Goal: Information Seeking & Learning: Find specific page/section

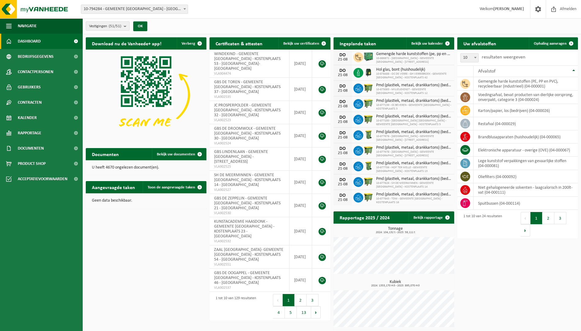
click at [127, 28] on b "submit" at bounding box center [127, 26] width 6 height 9
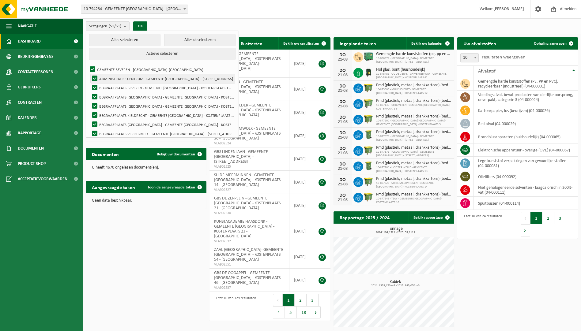
click at [137, 79] on label "ADMINISTRATIEF CENTRUM - GEMEENTE BEVEREN - KOSTENPLAATS 51 - BEVEREN-WAAS" at bounding box center [163, 78] width 144 height 9
click at [90, 74] on input "ADMINISTRATIEF CENTRUM - GEMEENTE BEVEREN - KOSTENPLAATS 51 - BEVEREN-WAAS" at bounding box center [89, 74] width 0 height 0
click at [137, 79] on label "ADMINISTRATIEF CENTRUM - GEMEENTE BEVEREN - KOSTENPLAATS 51 - BEVEREN-WAAS" at bounding box center [163, 78] width 144 height 9
click at [90, 74] on input "ADMINISTRATIEF CENTRUM - GEMEENTE [GEOGRAPHIC_DATA] - [STREET_ADDRESS]" at bounding box center [89, 74] width 0 height 0
checkbox input "true"
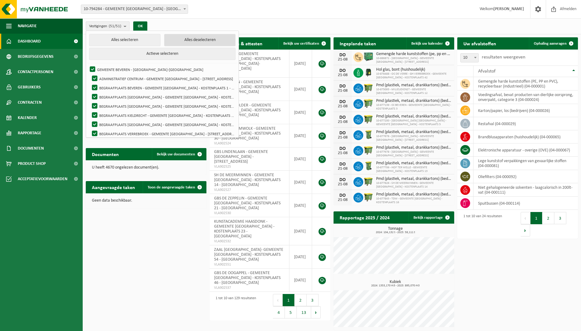
click at [191, 42] on button "Alles deselecteren" at bounding box center [199, 40] width 71 height 12
checkbox input "false"
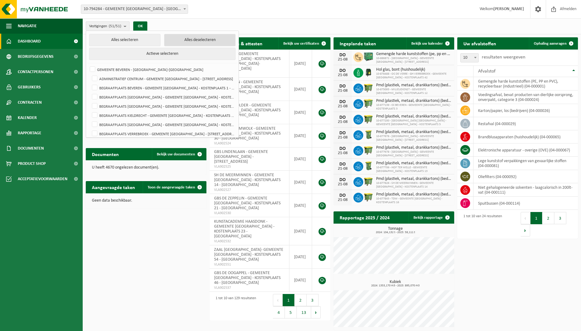
checkbox input "false"
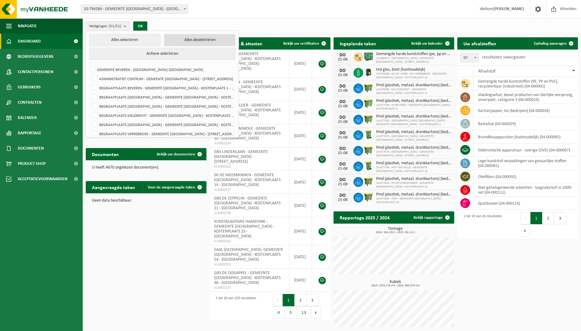
checkbox input "false"
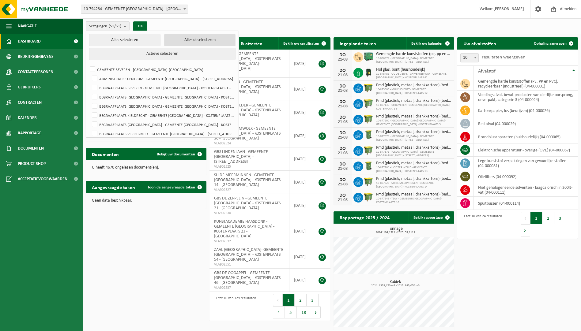
checkbox input "false"
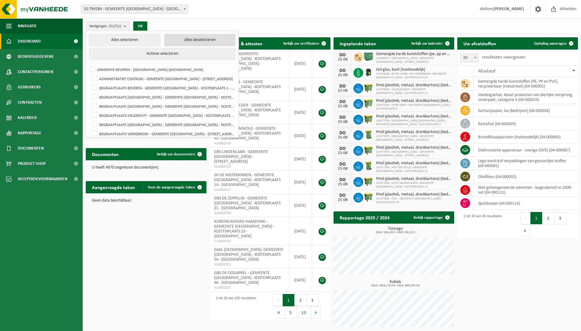
checkbox input "false"
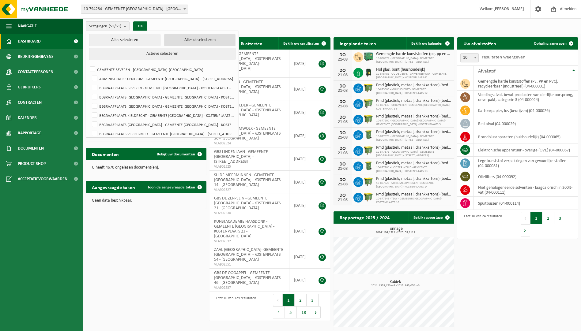
checkbox input "false"
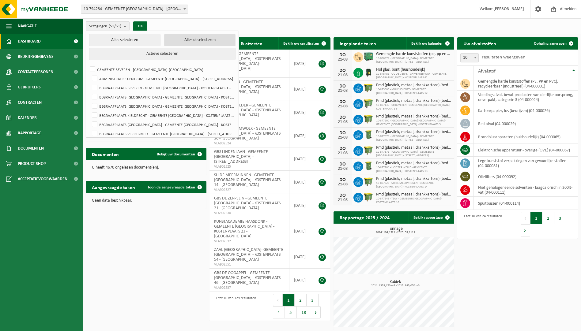
checkbox input "false"
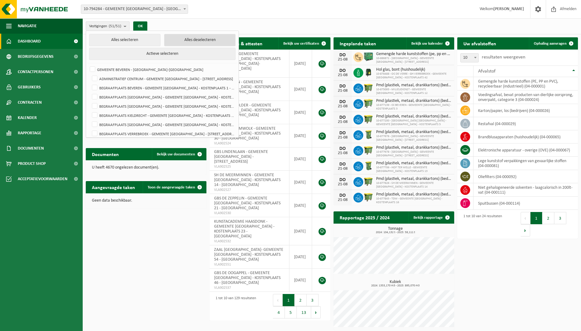
checkbox input "false"
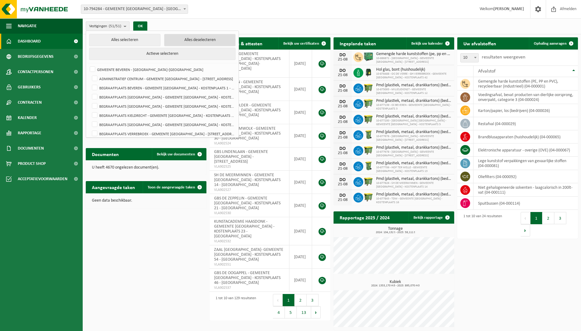
checkbox input "false"
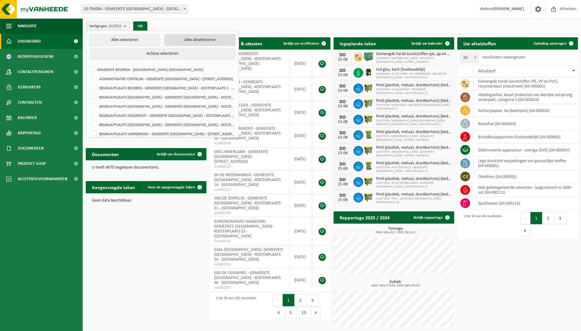
checkbox input "false"
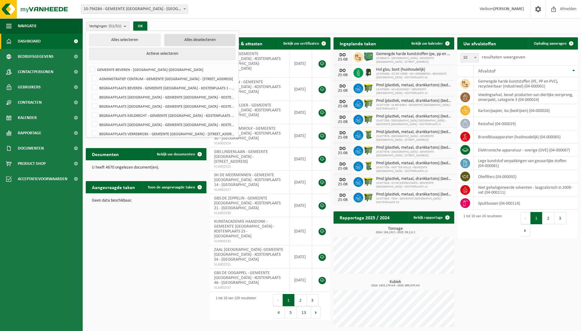
checkbox input "false"
click at [151, 77] on label "ADMINISTRATIEF CENTRUM - GEMEENTE [GEOGRAPHIC_DATA] - [STREET_ADDRESS]" at bounding box center [163, 78] width 144 height 9
click at [90, 74] on input "ADMINISTRATIEF CENTRUM - GEMEENTE [GEOGRAPHIC_DATA] - [STREET_ADDRESS]" at bounding box center [89, 74] width 0 height 0
checkbox input "true"
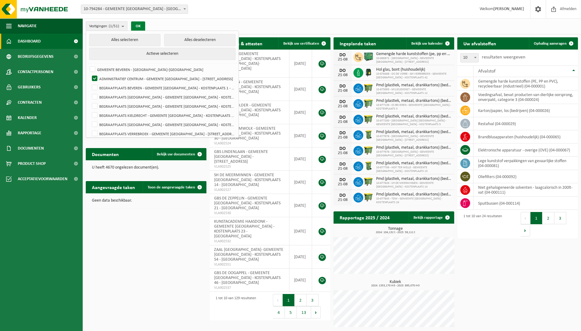
click at [144, 27] on button "OK" at bounding box center [138, 26] width 14 height 10
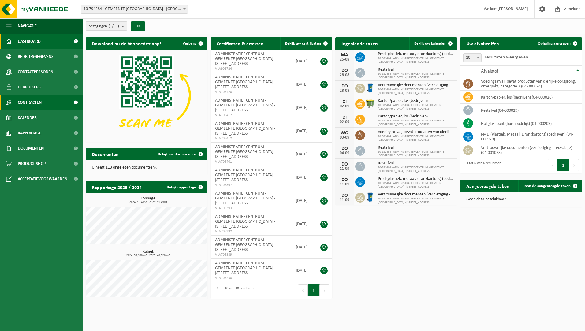
click at [43, 102] on link "Contracten" at bounding box center [41, 102] width 83 height 15
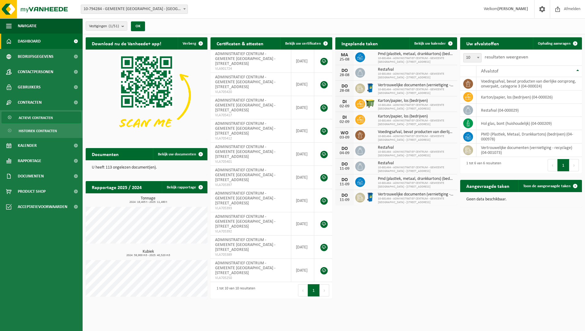
click at [44, 116] on span "Actieve contracten" at bounding box center [36, 118] width 34 height 12
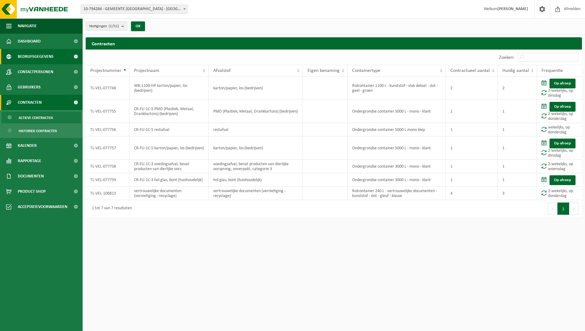
click at [50, 58] on span "Bedrijfsgegevens" at bounding box center [36, 56] width 36 height 15
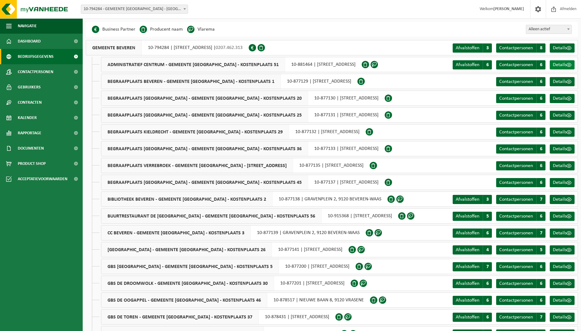
click at [554, 64] on span "Details" at bounding box center [560, 64] width 14 height 5
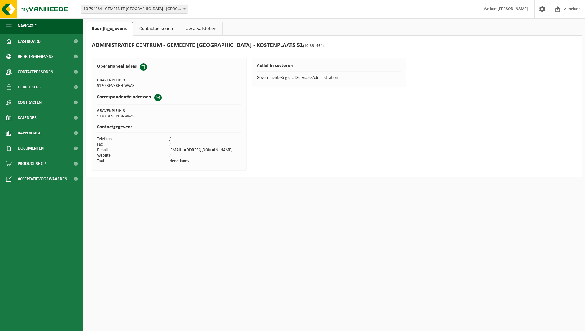
click at [266, 46] on h1 "ADMINISTRATIEF CENTRUM - GEMEENTE BEVEREN - KOSTENPLAATS 51 (10-881464)" at bounding box center [208, 46] width 232 height 8
click at [156, 30] on link "Contactpersonen" at bounding box center [156, 29] width 46 height 14
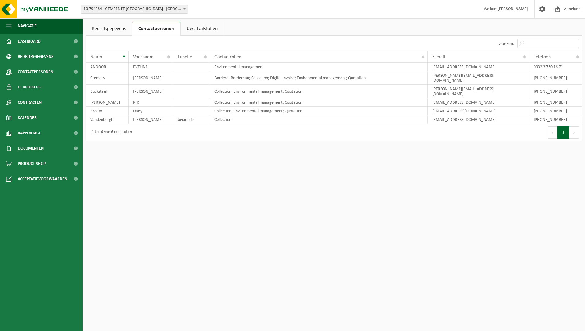
click at [119, 28] on link "Bedrijfsgegevens" at bounding box center [109, 29] width 46 height 14
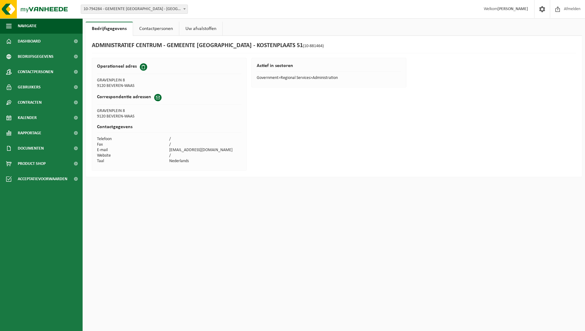
click at [152, 28] on link "Contactpersonen" at bounding box center [156, 29] width 46 height 14
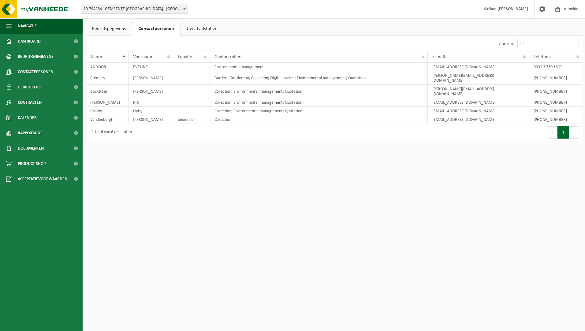
click at [197, 28] on link "Uw afvalstoffen" at bounding box center [202, 29] width 43 height 14
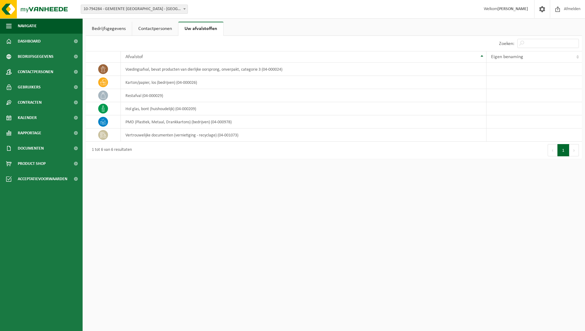
click at [156, 27] on link "Contactpersonen" at bounding box center [155, 29] width 46 height 14
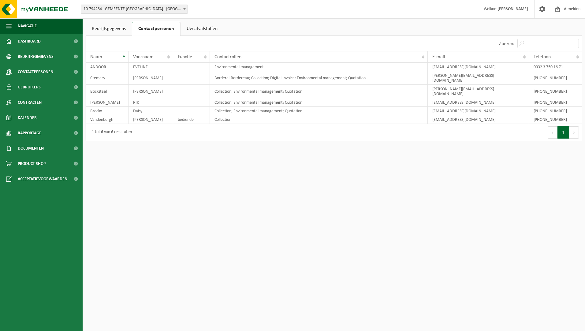
click at [118, 29] on link "Bedrijfsgegevens" at bounding box center [109, 29] width 46 height 14
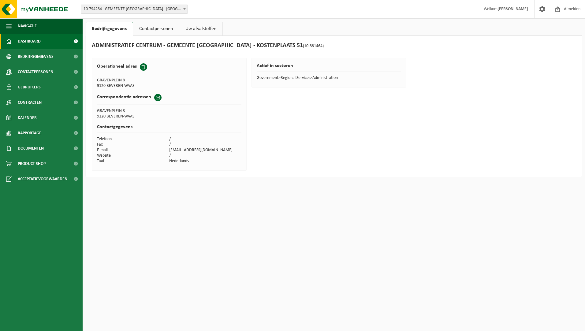
click at [39, 42] on span "Dashboard" at bounding box center [29, 41] width 23 height 15
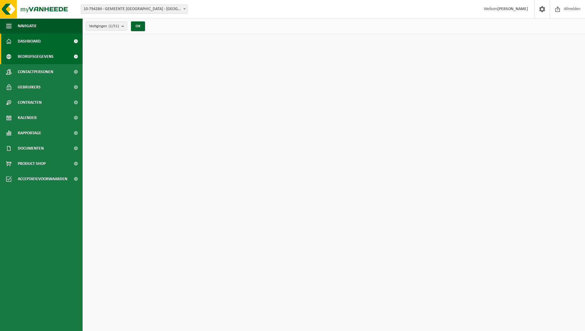
click at [43, 57] on span "Bedrijfsgegevens" at bounding box center [36, 56] width 36 height 15
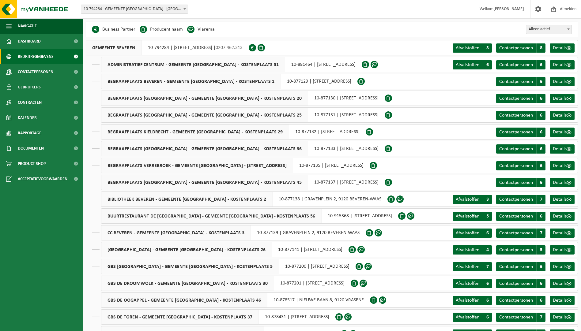
click at [189, 31] on span at bounding box center [190, 29] width 7 height 7
click at [565, 62] on span "Details" at bounding box center [560, 64] width 14 height 5
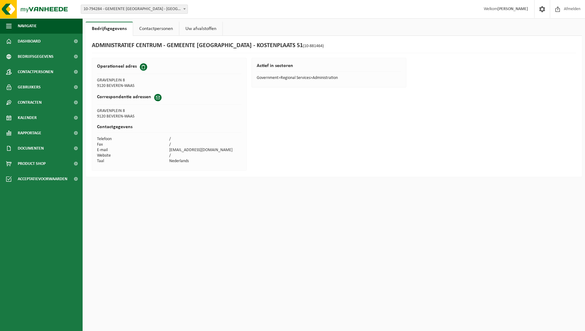
drag, startPoint x: 157, startPoint y: 31, endPoint x: 167, endPoint y: 32, distance: 9.5
click at [157, 31] on link "Contactpersonen" at bounding box center [156, 29] width 46 height 14
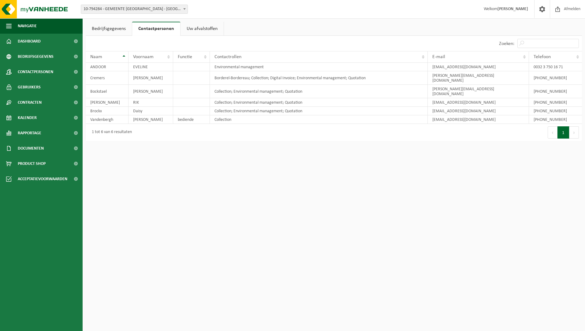
click at [209, 31] on link "Uw afvalstoffen" at bounding box center [202, 29] width 43 height 14
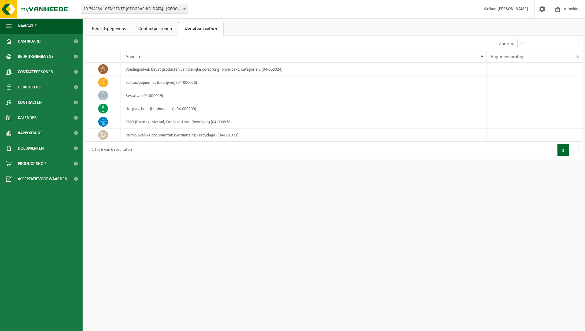
click at [115, 30] on link "Bedrijfsgegevens" at bounding box center [109, 29] width 46 height 14
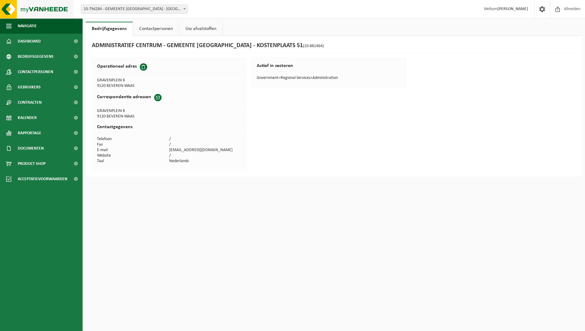
click at [4, 9] on img at bounding box center [36, 9] width 73 height 18
